Goal: Task Accomplishment & Management: Manage account settings

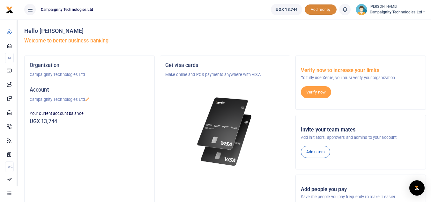
click at [320, 10] on span "Add money" at bounding box center [320, 9] width 32 height 11
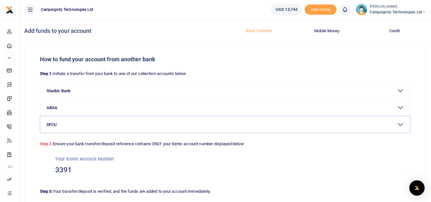
drag, startPoint x: 435, startPoint y: 24, endPoint x: 153, endPoint y: 133, distance: 302.5
click at [153, 133] on button "DFCU" at bounding box center [224, 124] width 369 height 17
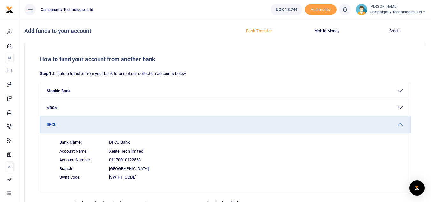
click at [133, 127] on button "DFCU" at bounding box center [224, 124] width 369 height 17
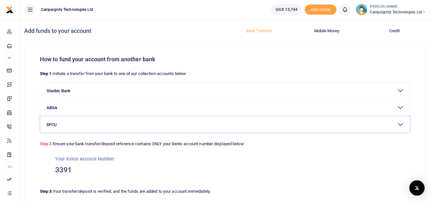
click at [133, 127] on button "DFCU" at bounding box center [224, 124] width 369 height 17
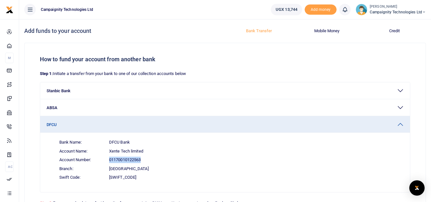
drag, startPoint x: 108, startPoint y: 159, endPoint x: 156, endPoint y: 159, distance: 47.2
click at [156, 159] on span "Account Number: 01170010122563" at bounding box center [228, 159] width 349 height 9
copy span "01170010122563"
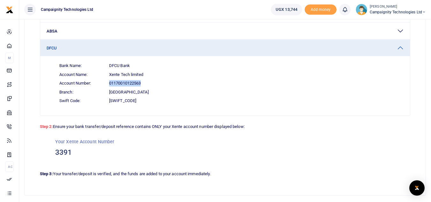
scroll to position [78, 0]
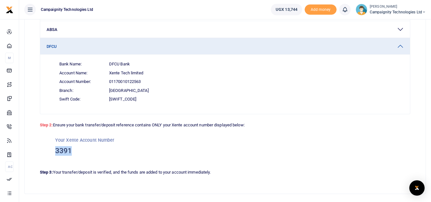
drag, startPoint x: 76, startPoint y: 150, endPoint x: 41, endPoint y: 152, distance: 35.5
click at [41, 152] on div "Your Xente Account Number 3391" at bounding box center [225, 146] width 370 height 36
copy h3 "3391"
